Goal: Transaction & Acquisition: Obtain resource

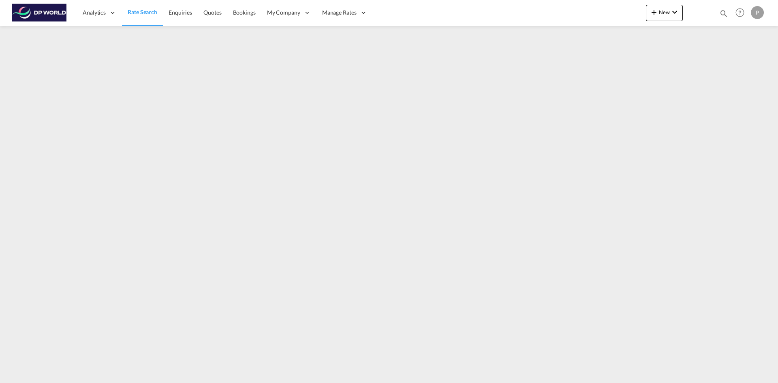
click at [141, 14] on span "Rate Search" at bounding box center [143, 12] width 30 height 7
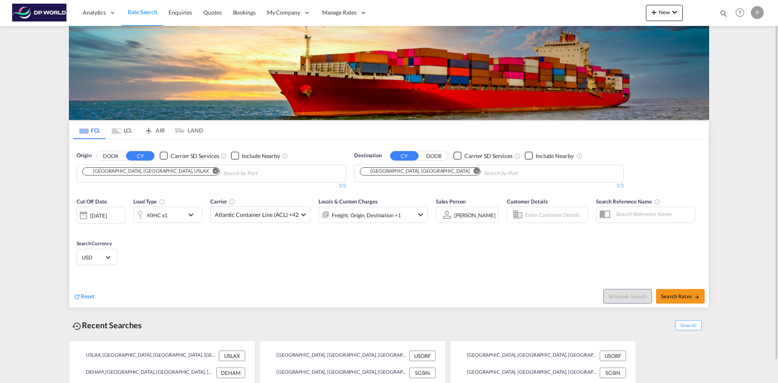
click at [125, 214] on div "[DATE]" at bounding box center [101, 215] width 49 height 17
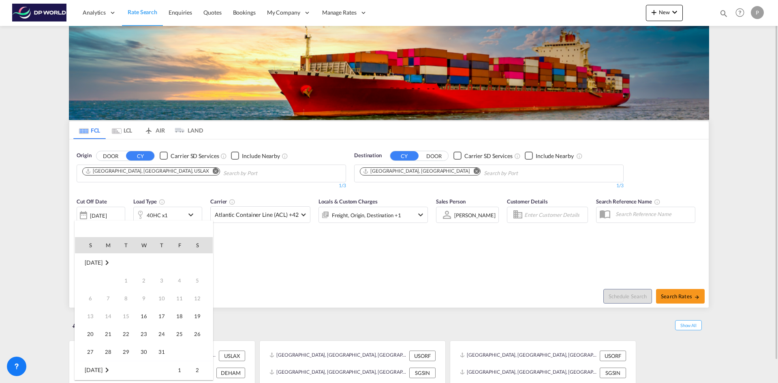
scroll to position [322, 0]
click at [117, 215] on div at bounding box center [389, 191] width 778 height 383
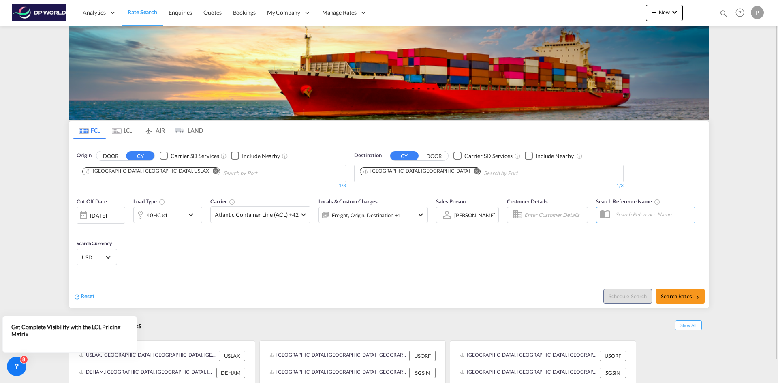
click at [107, 219] on div "[DATE]" at bounding box center [98, 215] width 17 height 7
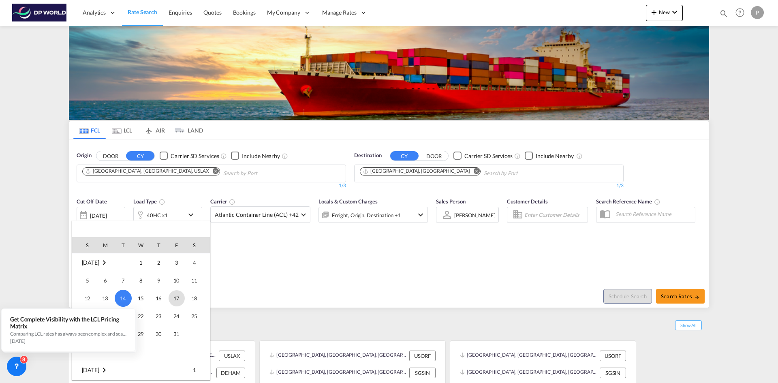
click at [171, 294] on span "17" at bounding box center [177, 298] width 16 height 16
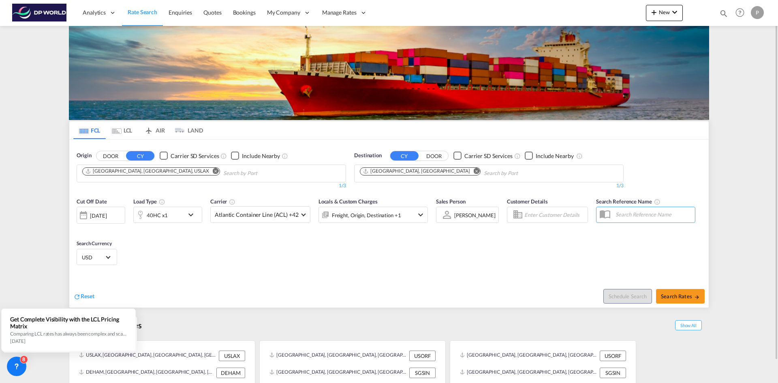
click at [192, 215] on md-icon "icon-chevron-down" at bounding box center [193, 215] width 14 height 10
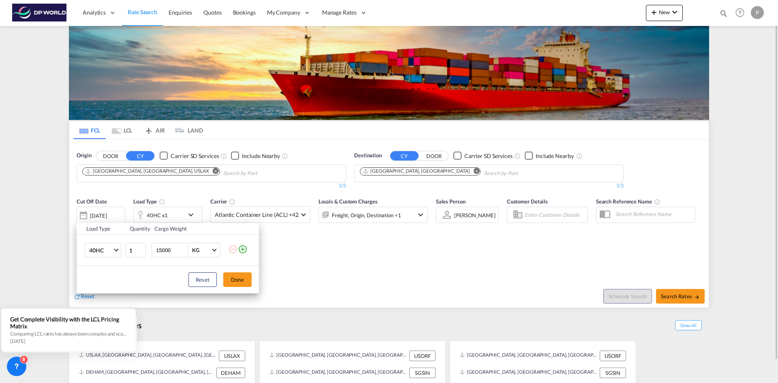
click at [239, 280] on button "Done" at bounding box center [237, 279] width 28 height 15
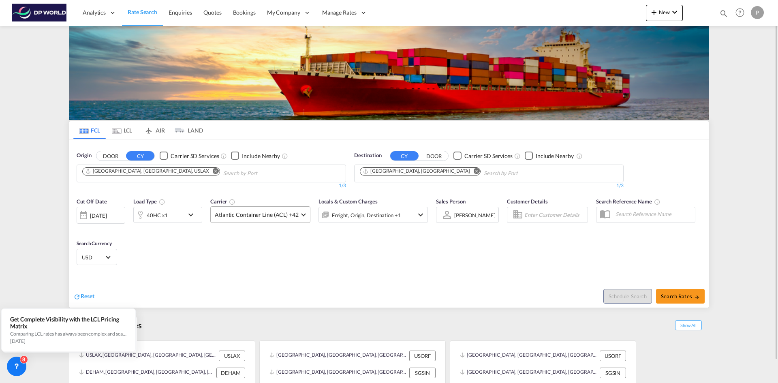
click at [302, 215] on span at bounding box center [303, 214] width 4 height 4
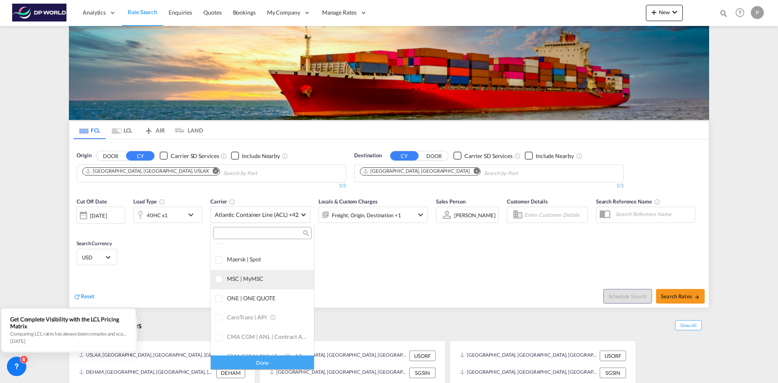
scroll to position [0, 0]
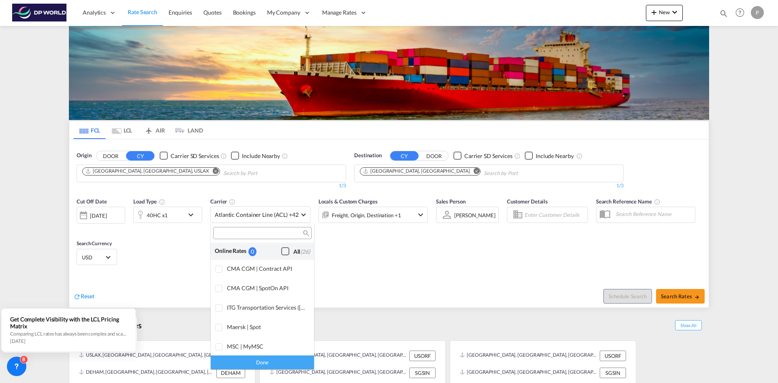
click at [281, 253] on div "Checkbox No Ink" at bounding box center [285, 251] width 8 height 8
click at [151, 171] on md-backdrop at bounding box center [389, 191] width 778 height 383
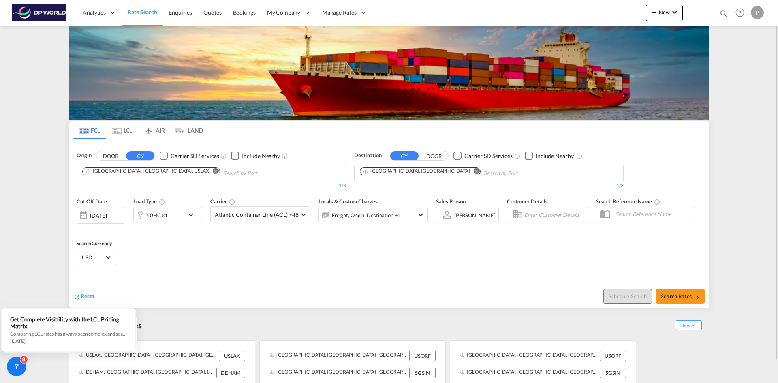
click at [474, 171] on md-icon "Remove" at bounding box center [477, 171] width 6 height 6
click at [213, 170] on md-icon "Remove" at bounding box center [216, 171] width 6 height 6
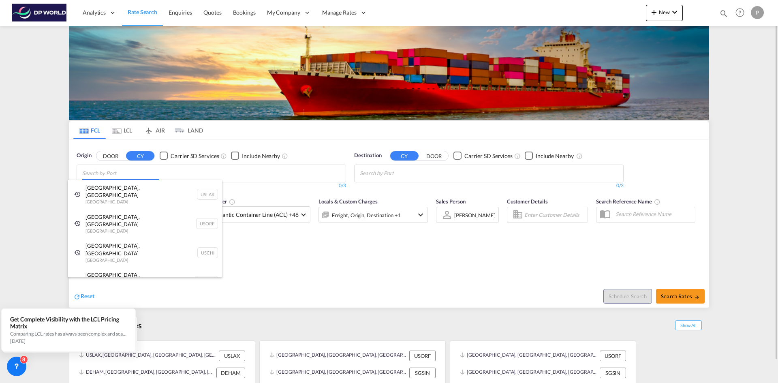
click at [107, 177] on body "Analytics Reports Dashboard Rate Search Enquiries Quotes Bookings" at bounding box center [389, 191] width 778 height 383
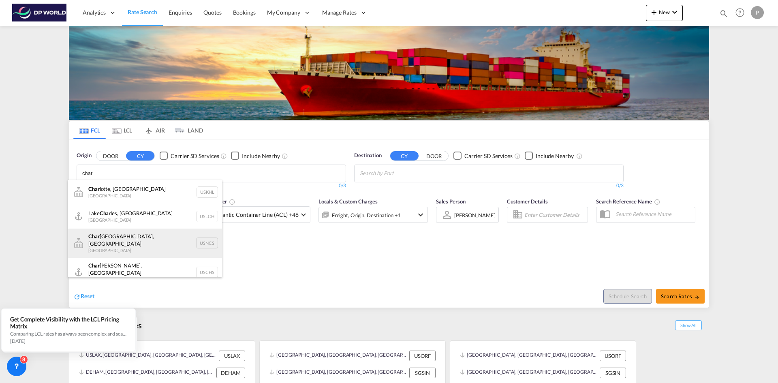
type input "char"
click at [104, 238] on div "[PERSON_NAME], [GEOGRAPHIC_DATA] [GEOGRAPHIC_DATA] USNCS" at bounding box center [145, 243] width 154 height 29
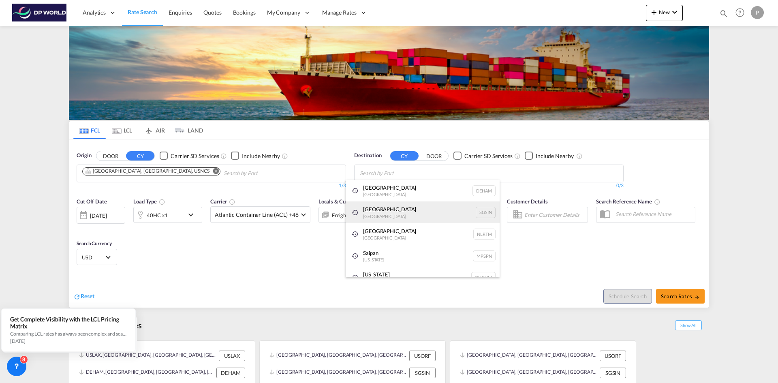
click at [374, 212] on div "Singapore [GEOGRAPHIC_DATA] [GEOGRAPHIC_DATA]" at bounding box center [423, 212] width 154 height 22
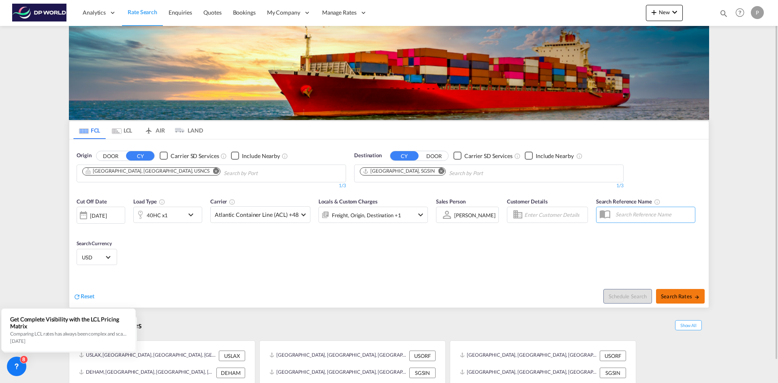
click at [685, 298] on span "Search Rates" at bounding box center [680, 296] width 39 height 6
type input "USNCS to SGSIN / [DATE]"
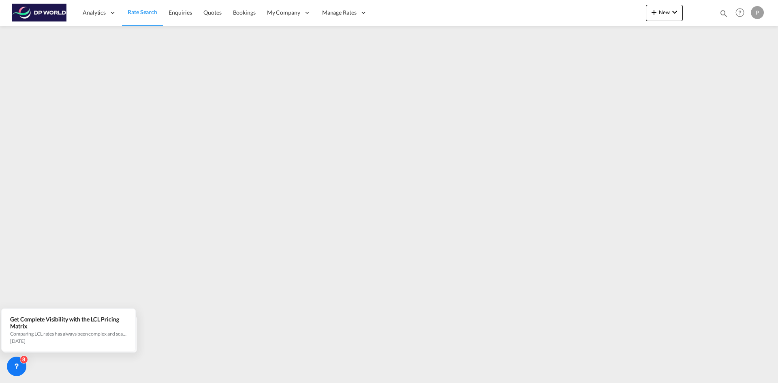
click at [146, 12] on span "Rate Search" at bounding box center [143, 12] width 30 height 7
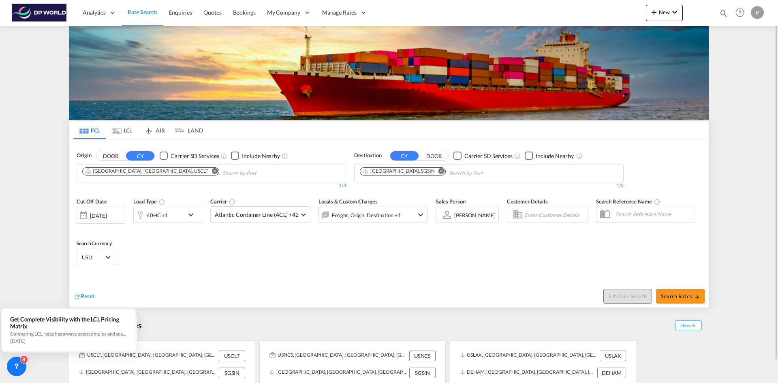
click at [212, 170] on md-icon "Remove" at bounding box center [215, 171] width 6 height 6
click at [439, 172] on md-icon "Remove" at bounding box center [442, 171] width 6 height 6
click at [405, 173] on body "Analytics Reports Dashboard Rate Search Enquiries Quotes Bookings" at bounding box center [389, 191] width 778 height 383
click at [158, 170] on body "Analytics Reports Dashboard Rate Search Enquiries Quotes Bookings" at bounding box center [389, 191] width 778 height 383
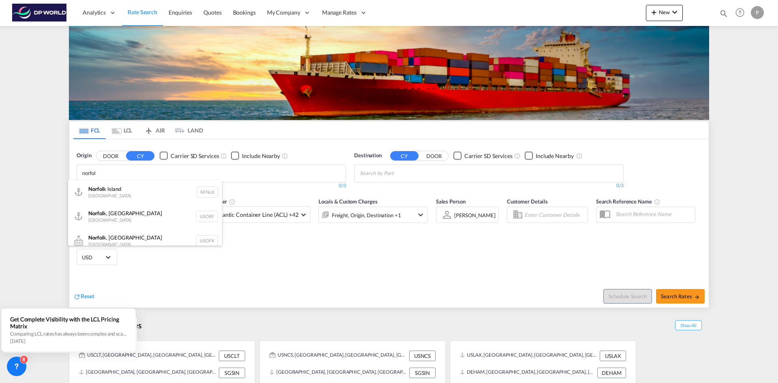
type input "norfol"
click at [101, 217] on div "Norfol k, [GEOGRAPHIC_DATA] [GEOGRAPHIC_DATA] USORF" at bounding box center [145, 216] width 154 height 24
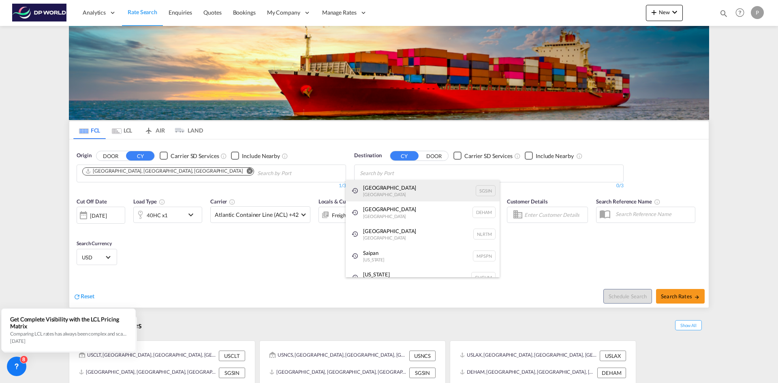
click at [376, 188] on div "Singapore [GEOGRAPHIC_DATA] [GEOGRAPHIC_DATA]" at bounding box center [423, 191] width 154 height 22
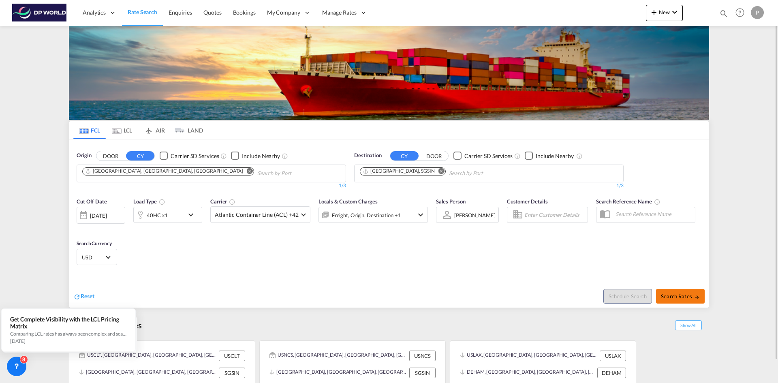
click at [671, 295] on span "Search Rates" at bounding box center [680, 296] width 39 height 6
type input "USORF to SGSIN / [DATE]"
